Goal: Find specific page/section: Find specific page/section

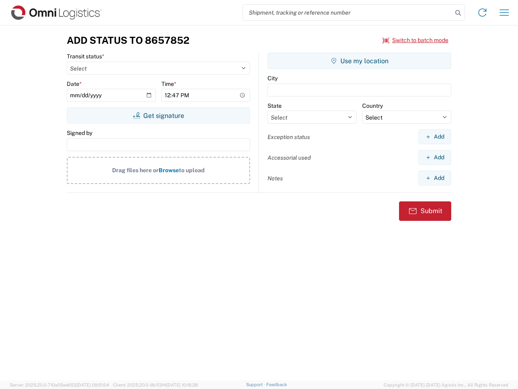
click at [348, 13] on input "search" at bounding box center [348, 12] width 210 height 15
click at [458, 13] on icon at bounding box center [458, 12] width 11 height 11
click at [482, 13] on icon at bounding box center [482, 12] width 13 height 13
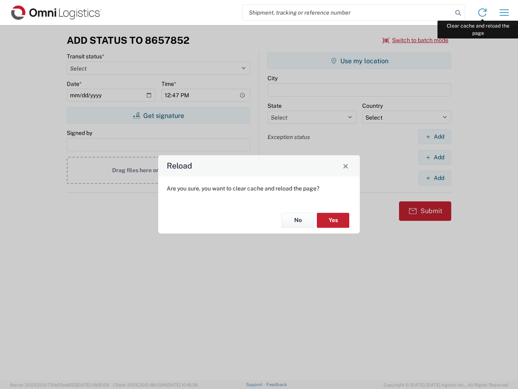
click at [504, 13] on div "Reload Are you sure, you want to clear cache and reload the page? No Yes" at bounding box center [259, 194] width 518 height 389
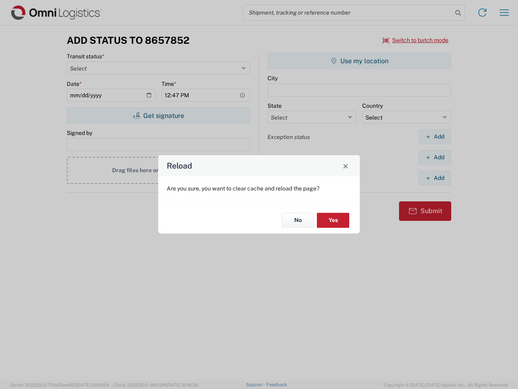
click at [416, 40] on div "Reload Are you sure, you want to clear cache and reload the page? No Yes" at bounding box center [259, 194] width 518 height 389
click at [158, 115] on div "Reload Are you sure, you want to clear cache and reload the page? No Yes" at bounding box center [259, 194] width 518 height 389
click at [359, 61] on div "Reload Are you sure, you want to clear cache and reload the page? No Yes" at bounding box center [259, 194] width 518 height 389
click at [435, 136] on div "Reload Are you sure, you want to clear cache and reload the page? No Yes" at bounding box center [259, 194] width 518 height 389
click at [435, 157] on div "Reload Are you sure, you want to clear cache and reload the page? No Yes" at bounding box center [259, 194] width 518 height 389
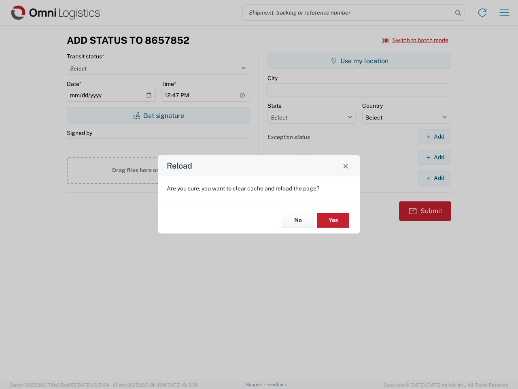
click at [435, 178] on div "Reload Are you sure, you want to clear cache and reload the page? No Yes" at bounding box center [259, 194] width 518 height 389
